Goal: Register for event/course

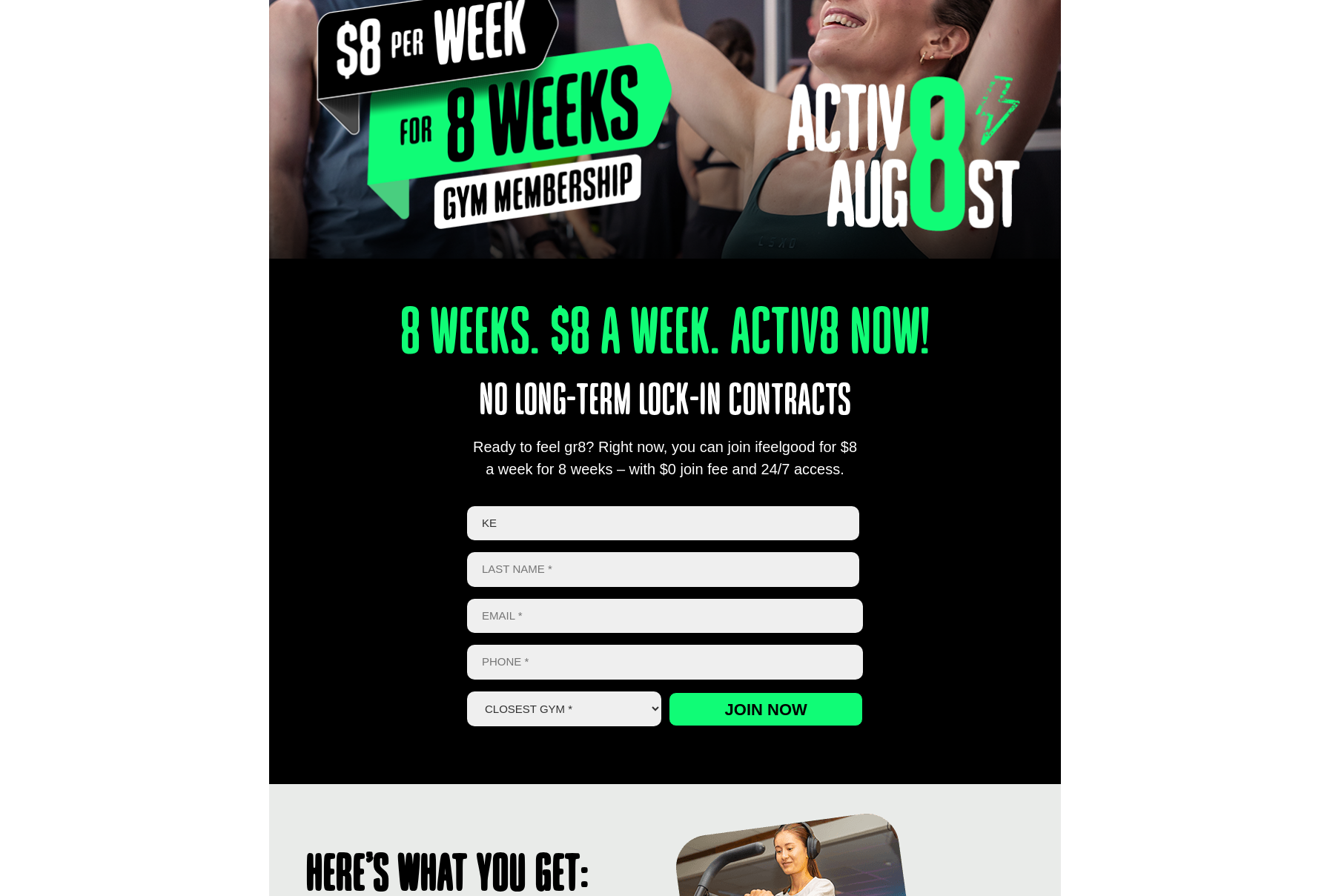
scroll to position [284, 0]
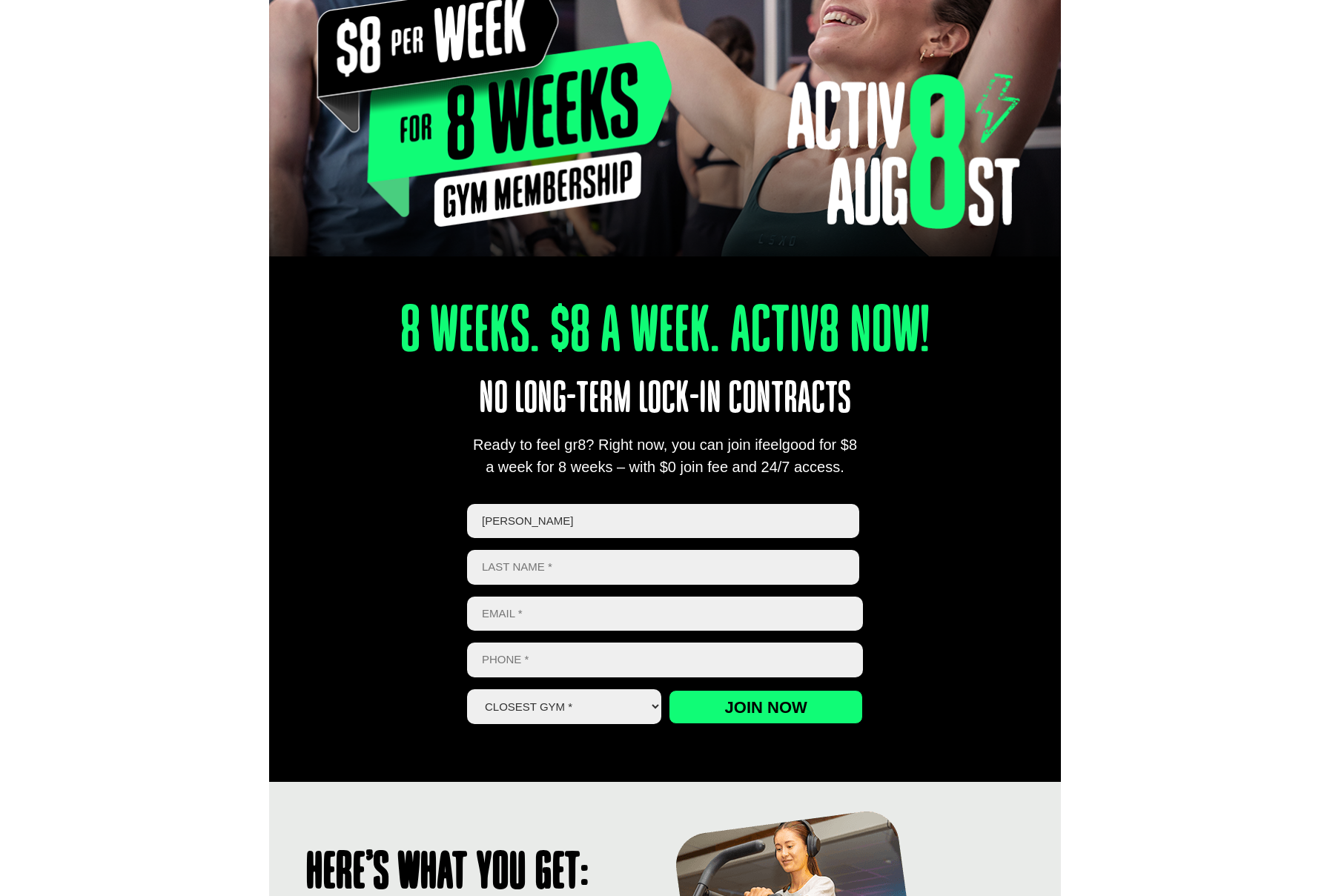
type input "[PERSON_NAME]"
type input "[EMAIL_ADDRESS][DOMAIN_NAME]"
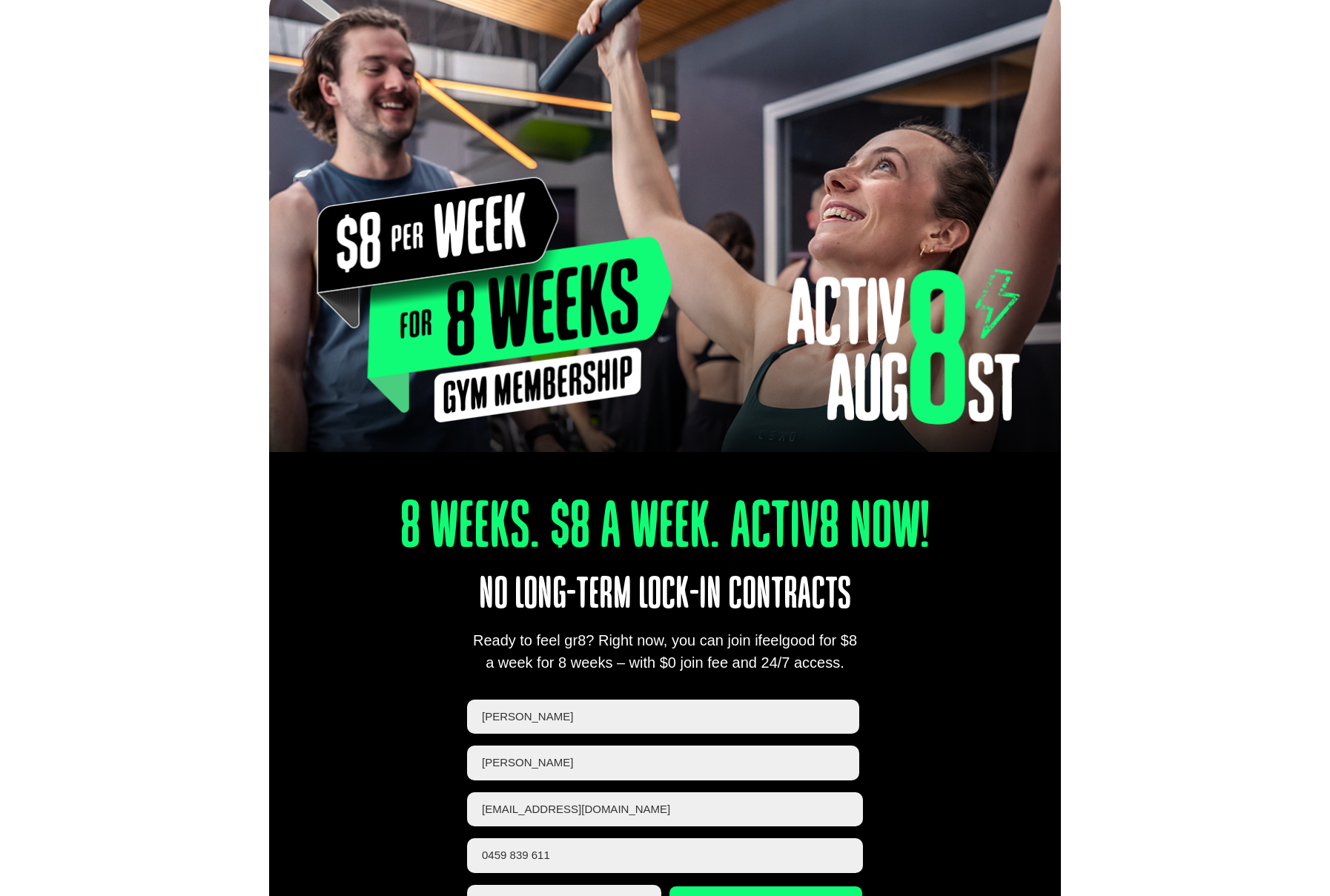
scroll to position [145, 0]
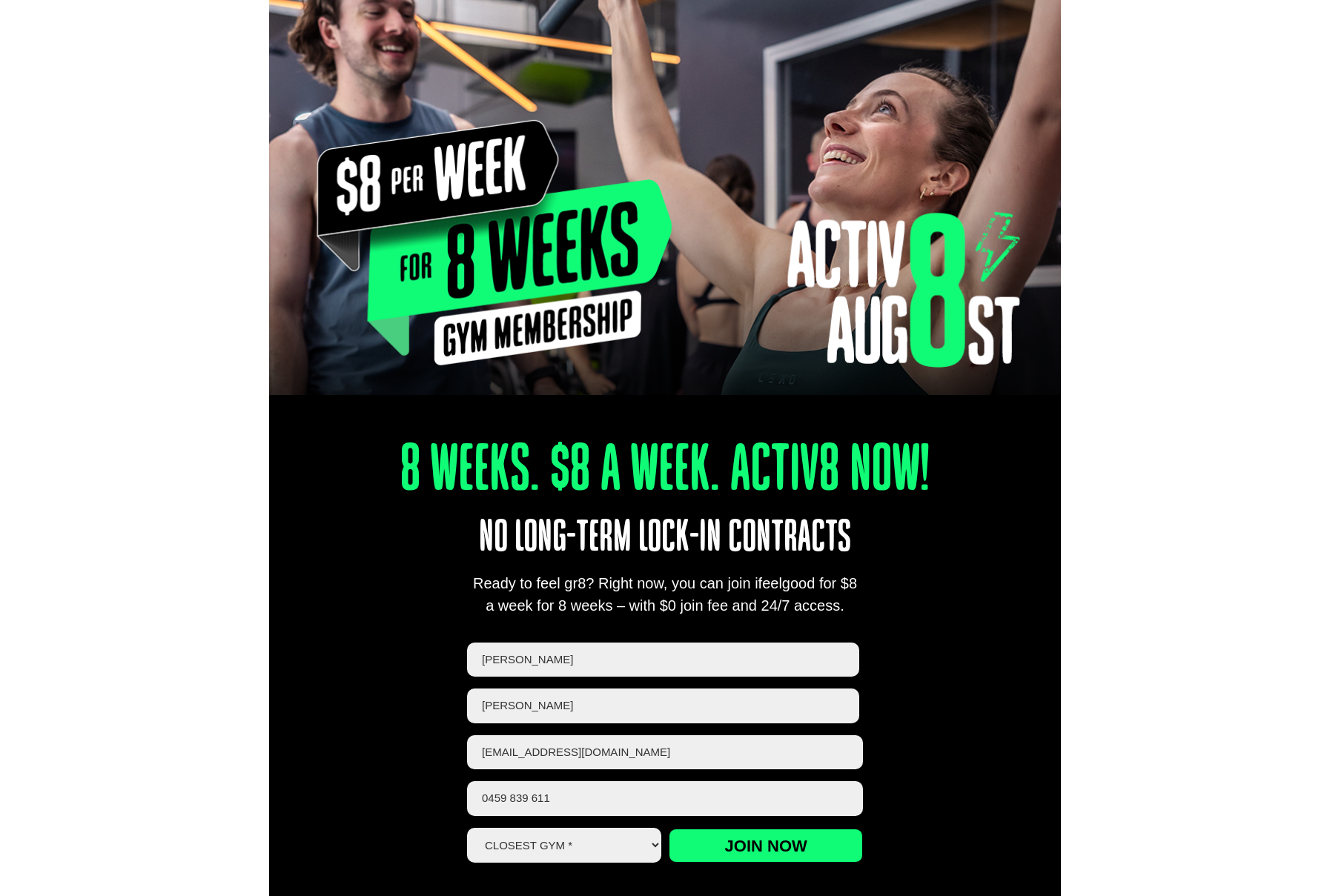
type input "0459 839 611"
click at [595, 839] on select "Closest Gym * [GEOGRAPHIC_DATA] [GEOGRAPHIC_DATA] [GEOGRAPHIC_DATA] [GEOGRAPHIC…" at bounding box center [563, 845] width 194 height 35
select select "Oxley"
click at [467, 828] on select "Closest Gym * [GEOGRAPHIC_DATA] [GEOGRAPHIC_DATA] [GEOGRAPHIC_DATA] [GEOGRAPHIC…" at bounding box center [563, 845] width 194 height 35
click at [922, 728] on div "8 Weeks. $8 A Week. Activ8 Now! No long-term lock-in contracts Ready to feel gr…" at bounding box center [665, 634] width 792 height 570
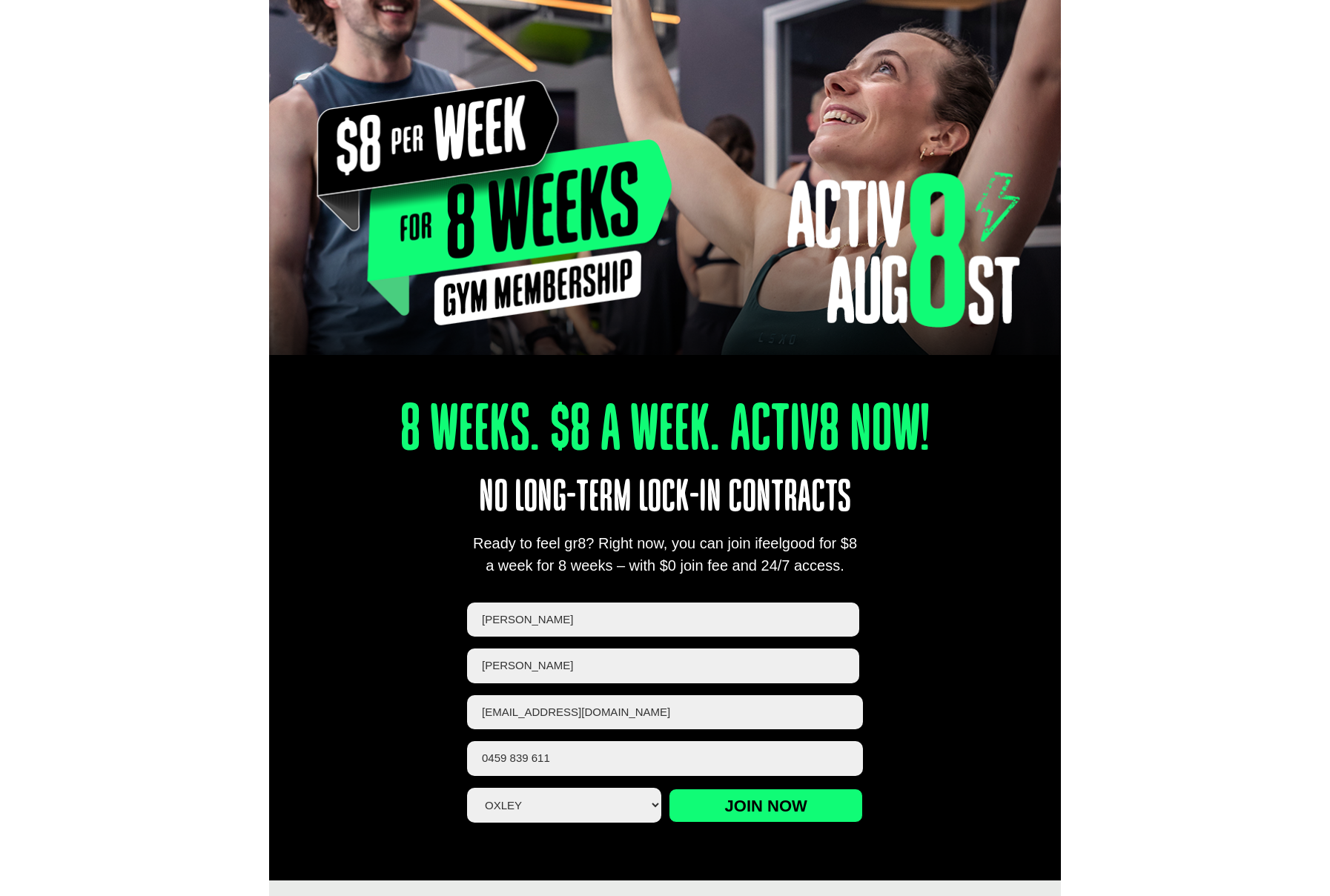
scroll to position [193, 0]
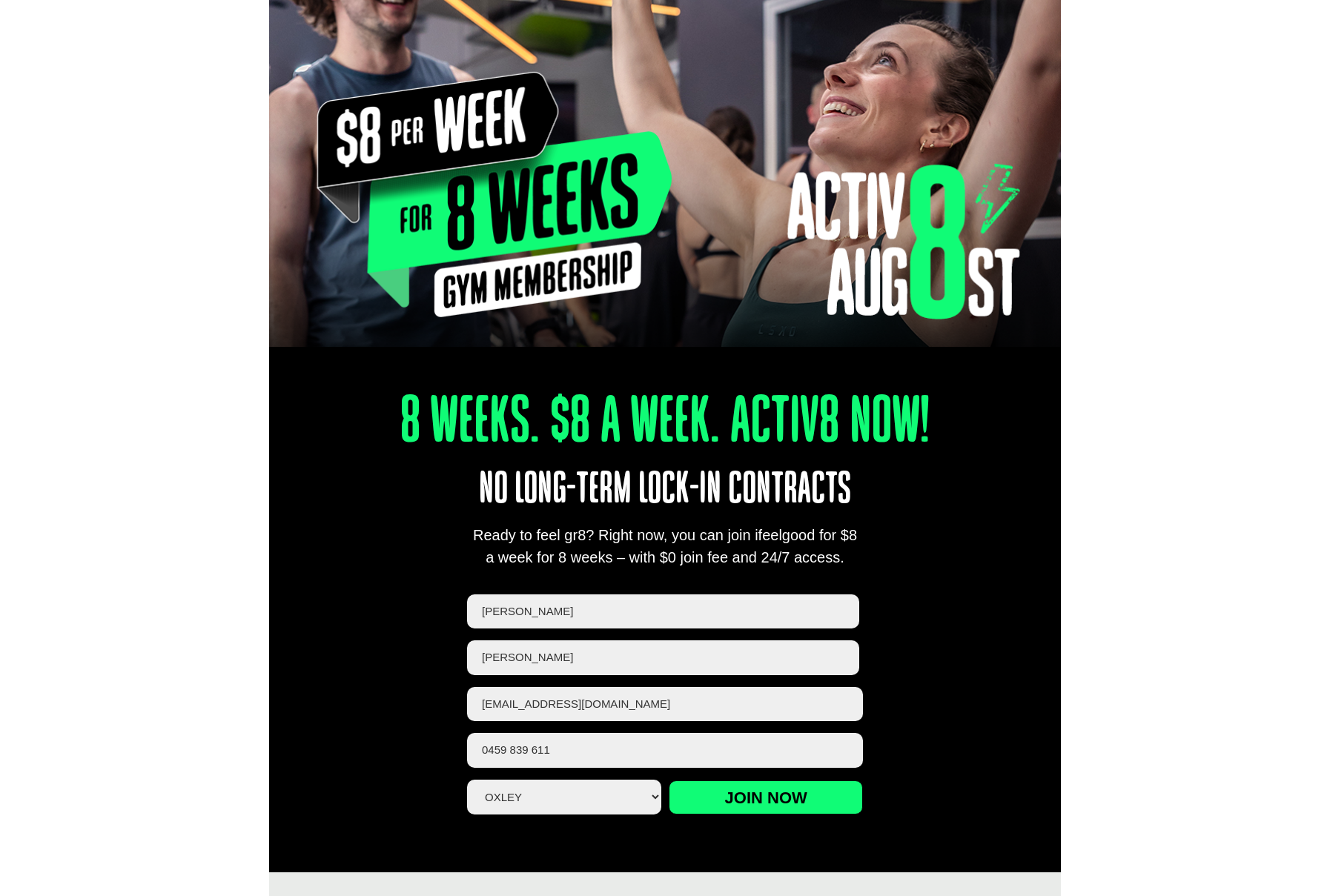
click at [815, 780] on div "Join now" at bounding box center [766, 797] width 194 height 35
click at [809, 796] on input "Join now" at bounding box center [766, 797] width 194 height 34
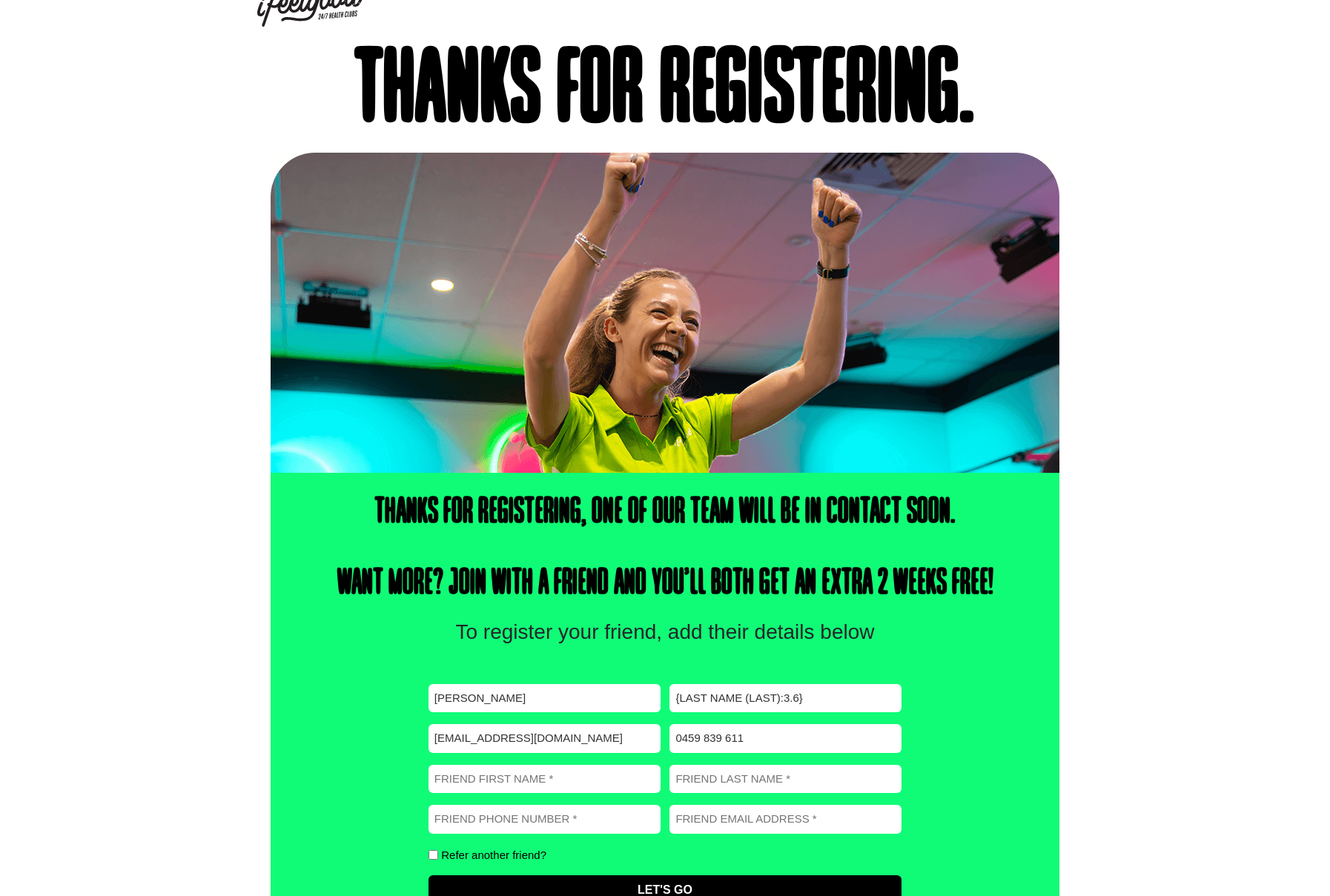
scroll to position [84, 0]
